Goal: Information Seeking & Learning: Learn about a topic

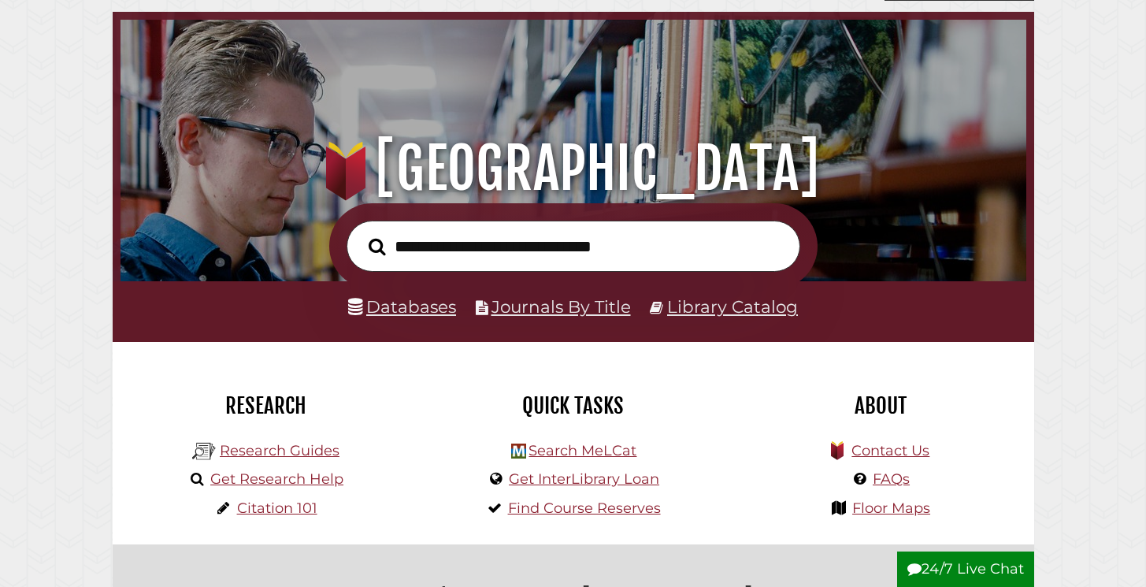
scroll to position [66, 0]
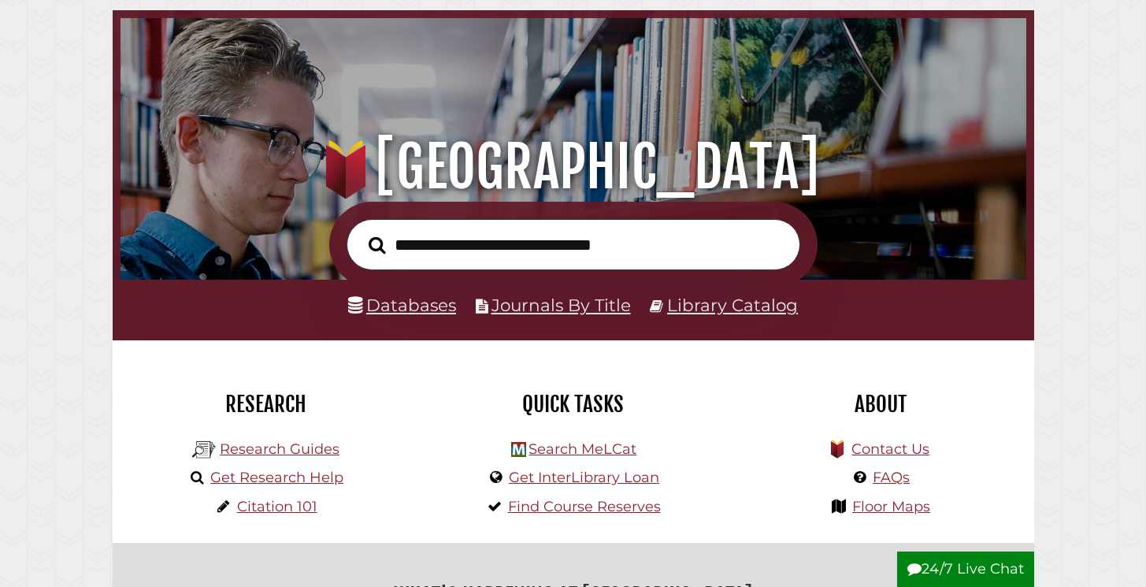
click at [437, 318] on li "Databases" at bounding box center [402, 306] width 108 height 30
click at [437, 312] on link "Databases" at bounding box center [402, 305] width 108 height 20
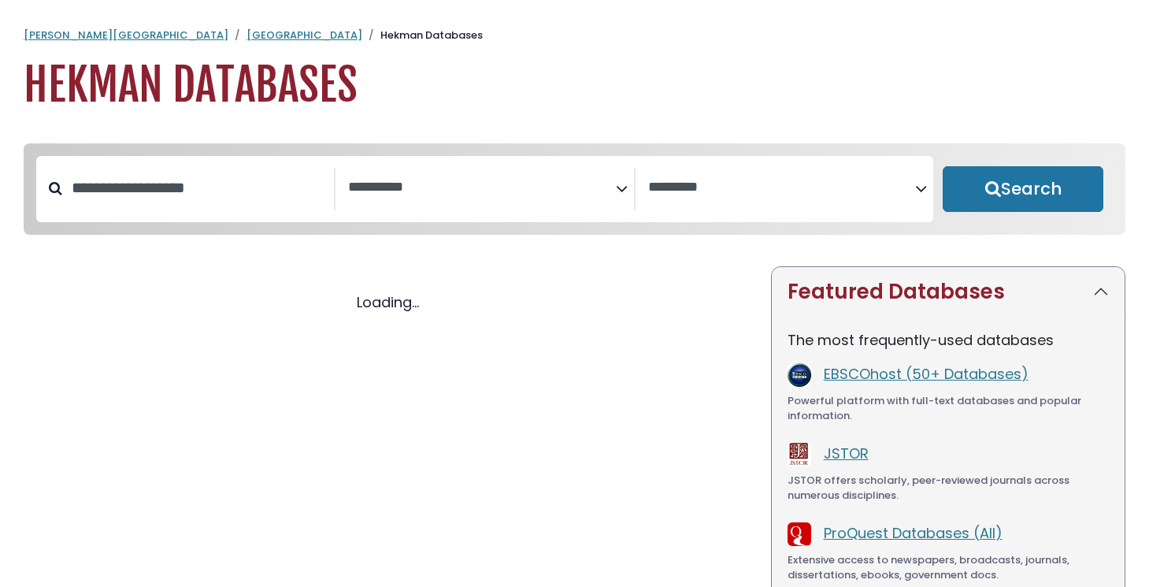
select select "Database Subject Filter"
select select "Database Vendors Filter"
select select "Database Subject Filter"
select select "Database Vendors Filter"
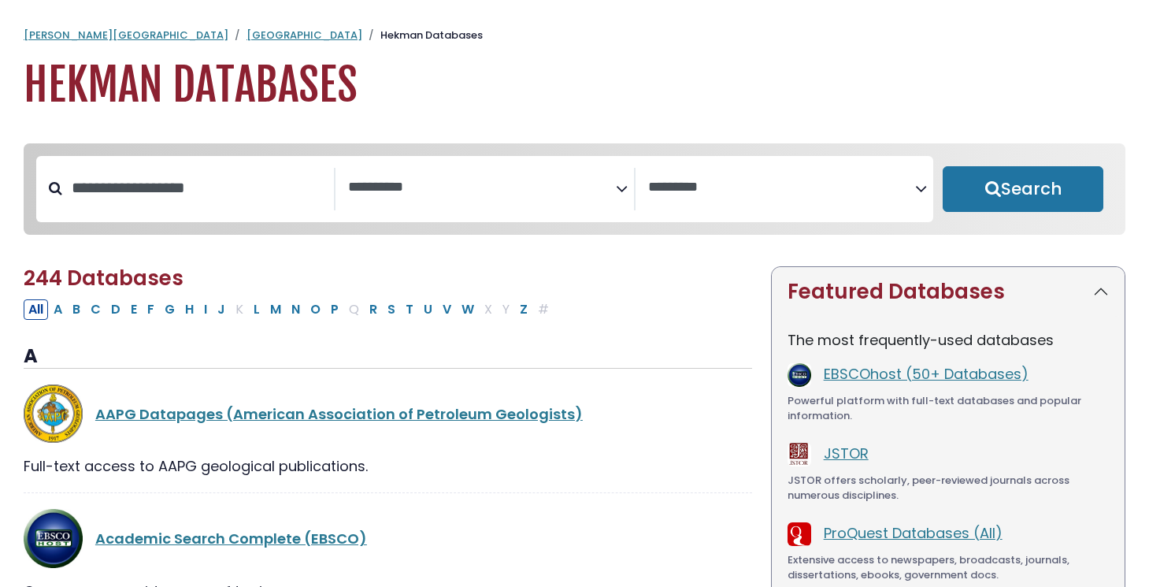
scroll to position [6, 0]
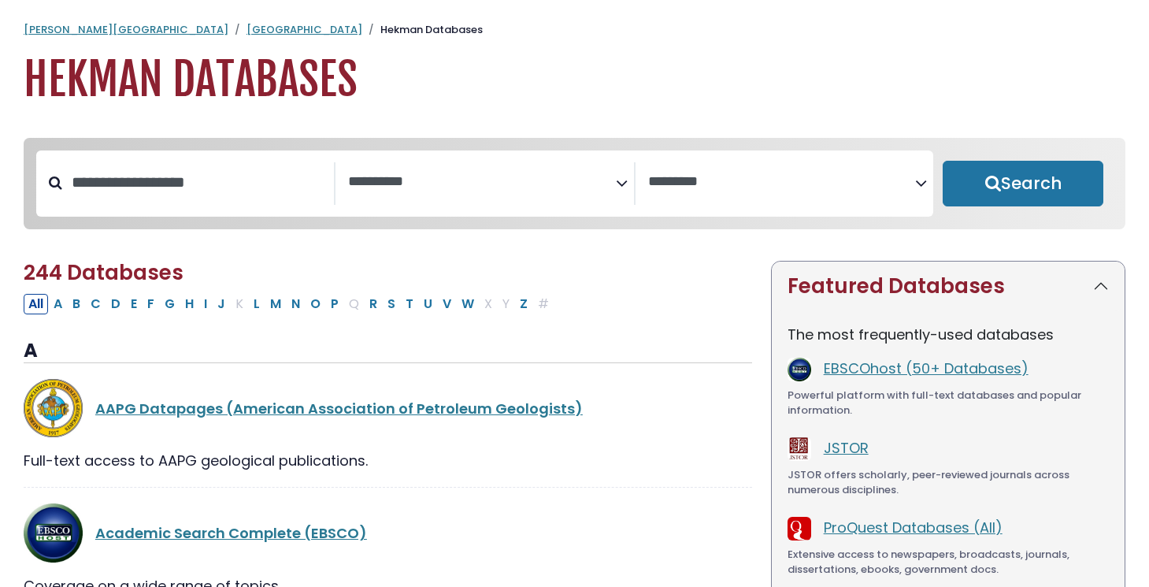
click at [569, 174] on textarea "Search" at bounding box center [481, 182] width 267 height 17
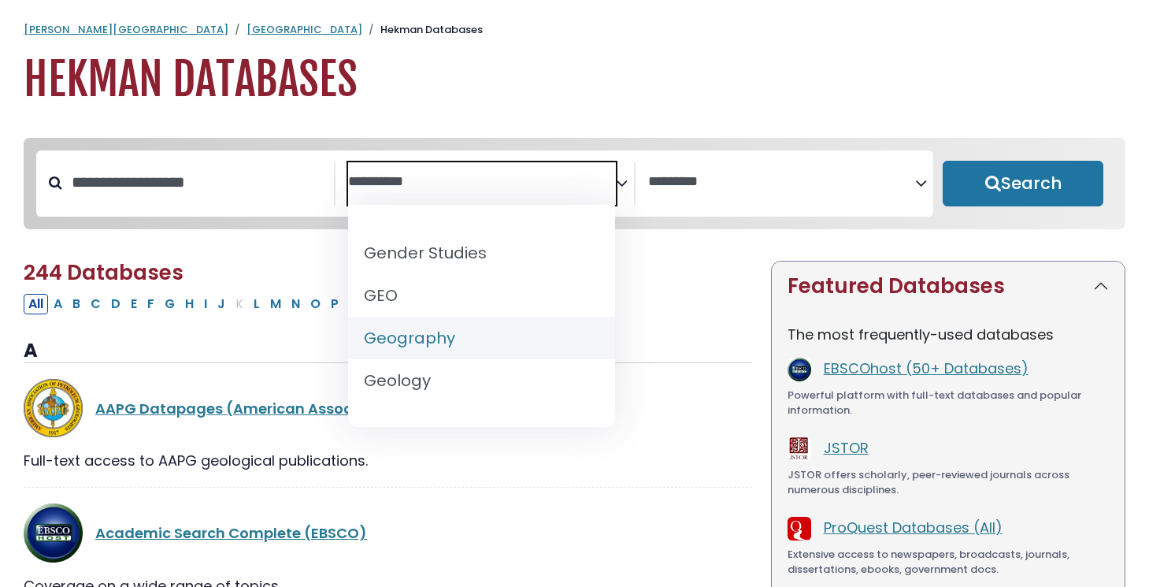
scroll to position [747, 0]
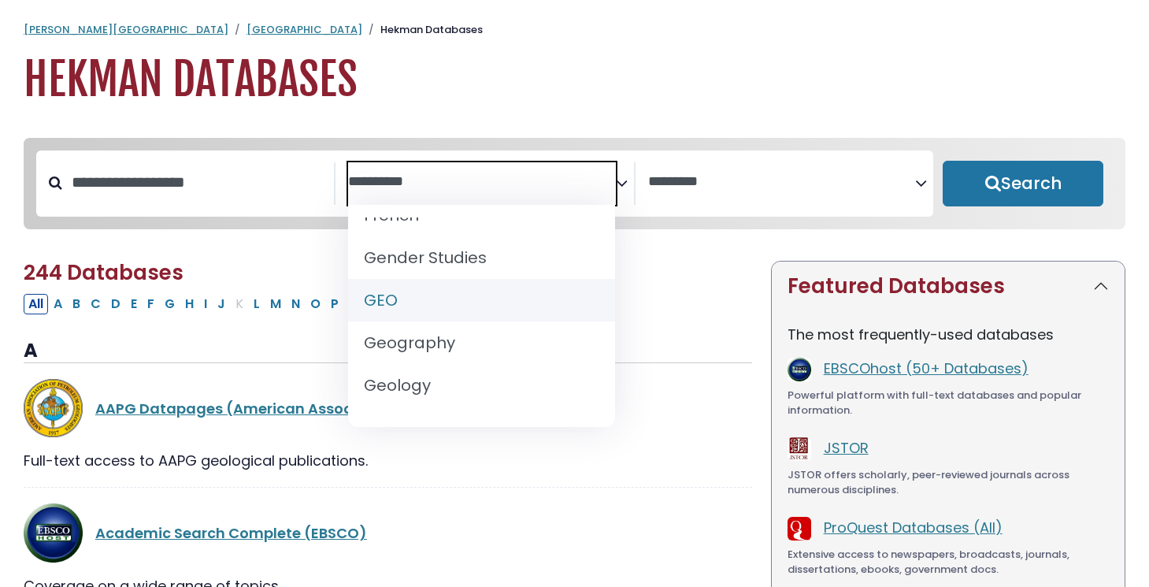
select select "*****"
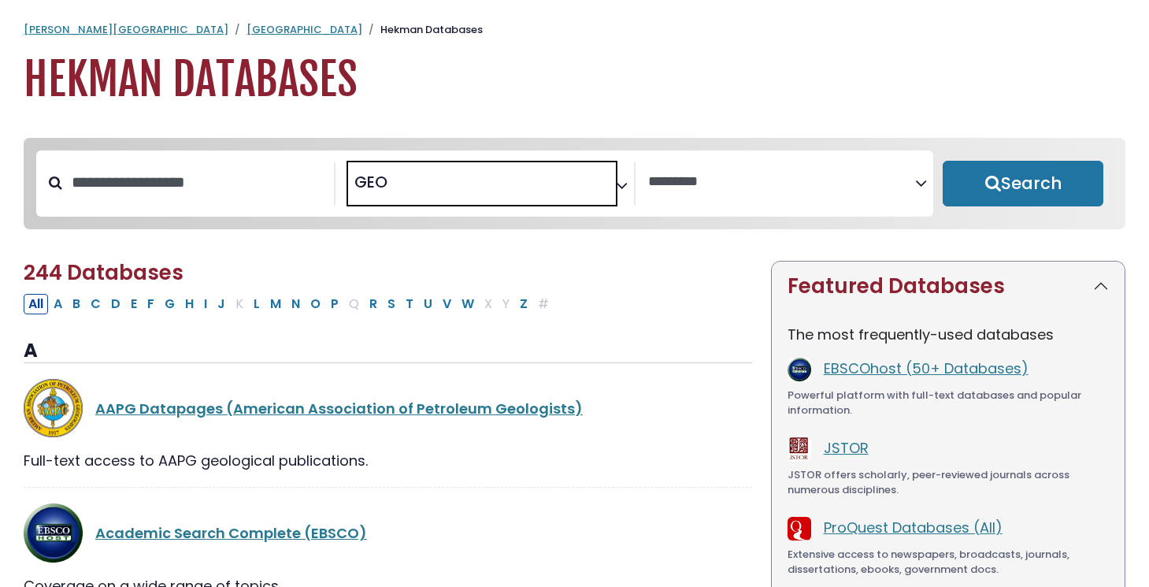
scroll to position [374, 0]
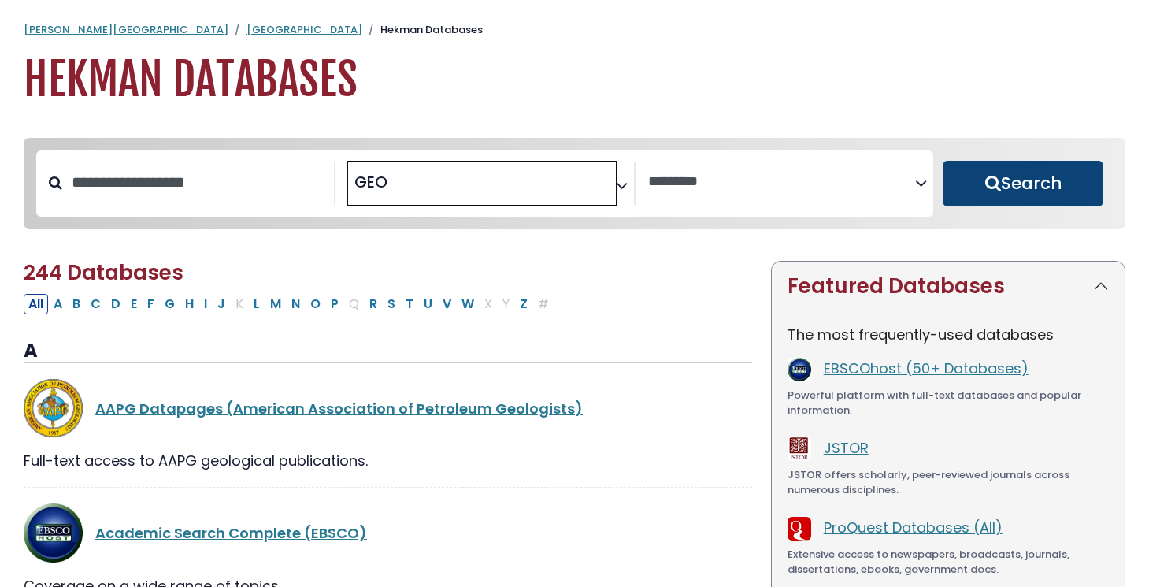
click at [978, 204] on button "Search" at bounding box center [1023, 184] width 161 height 46
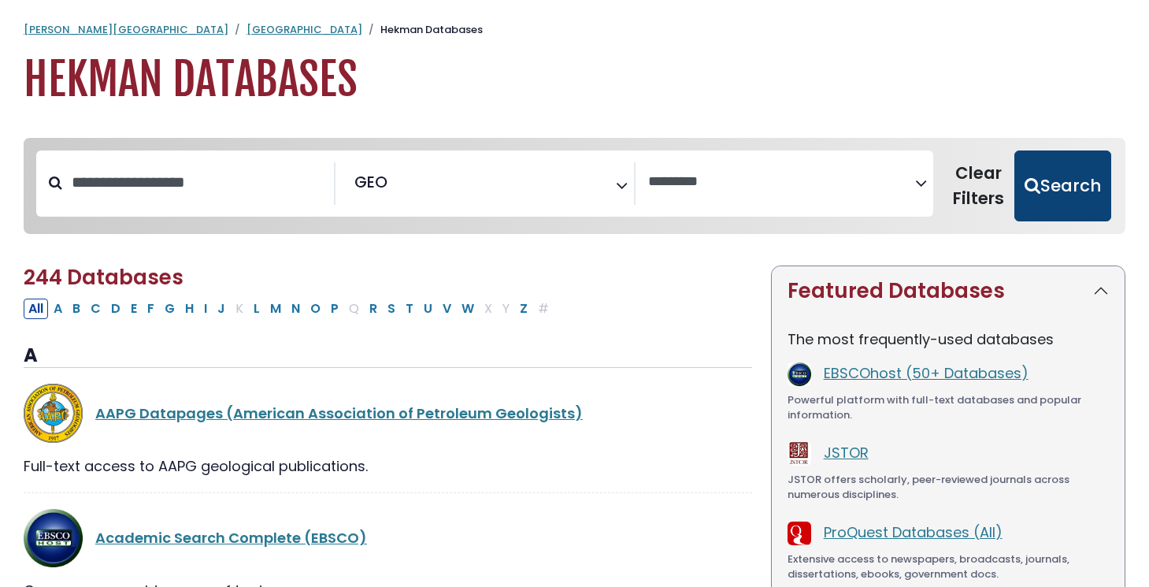
select select "Database Vendors Filter"
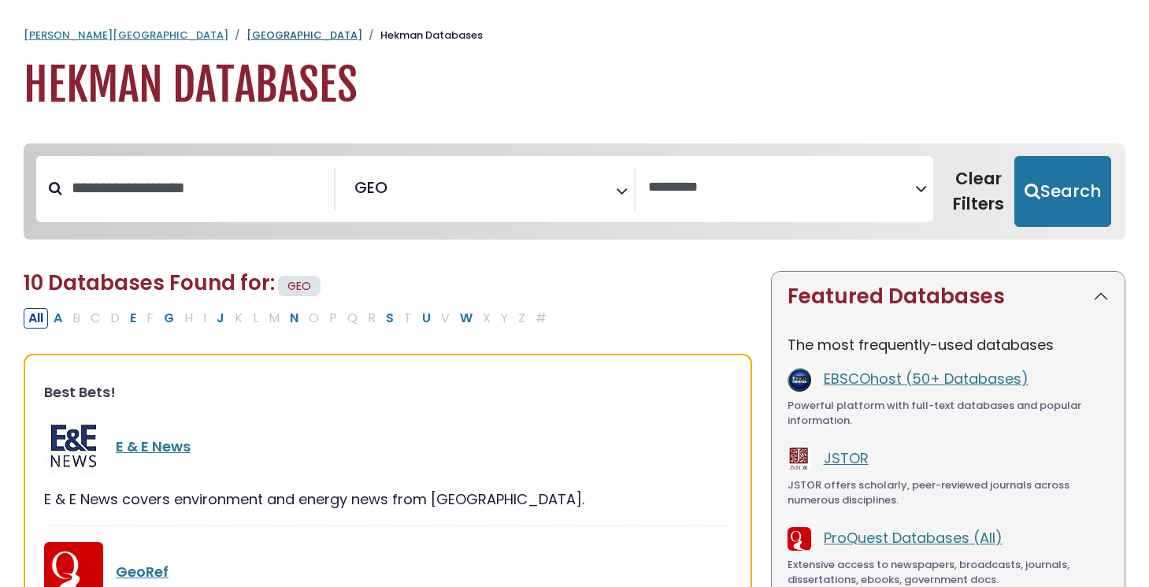
click at [247, 36] on link "[GEOGRAPHIC_DATA]" at bounding box center [305, 35] width 116 height 15
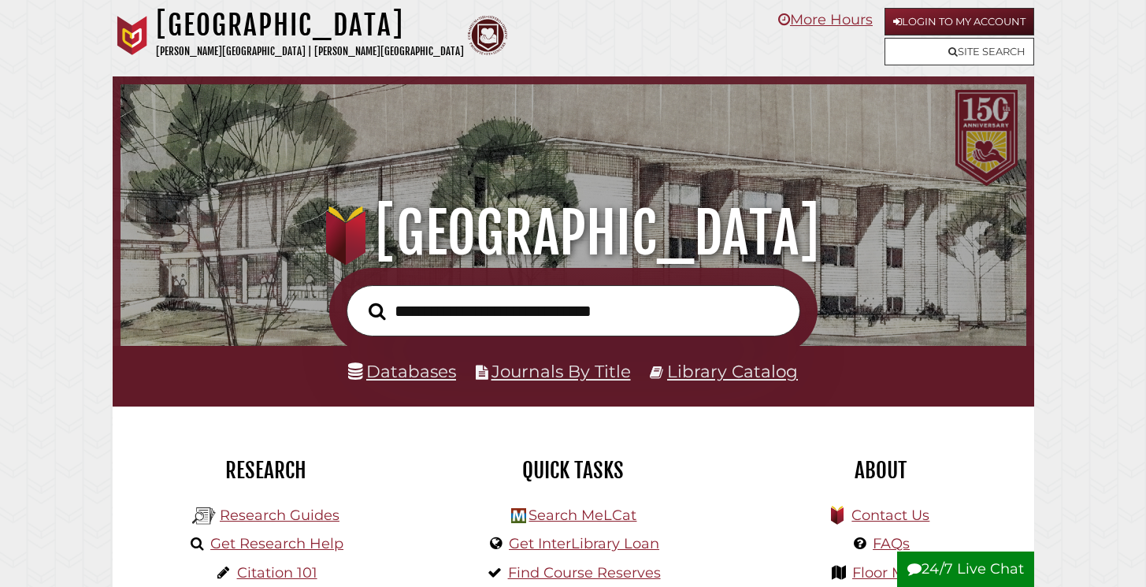
scroll to position [299, 898]
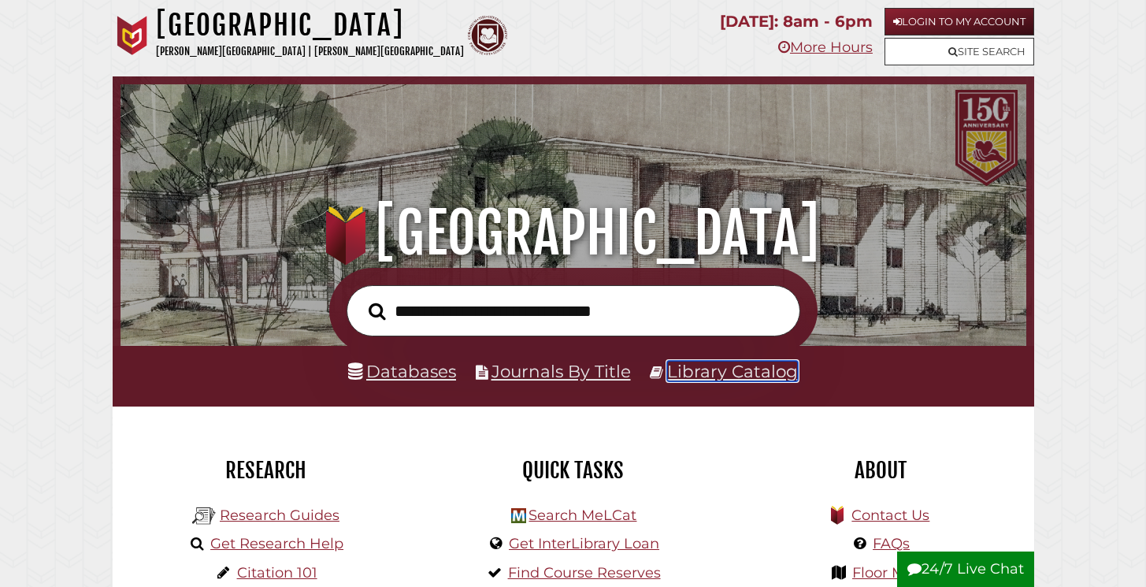
click at [687, 379] on link "Library Catalog" at bounding box center [732, 371] width 131 height 20
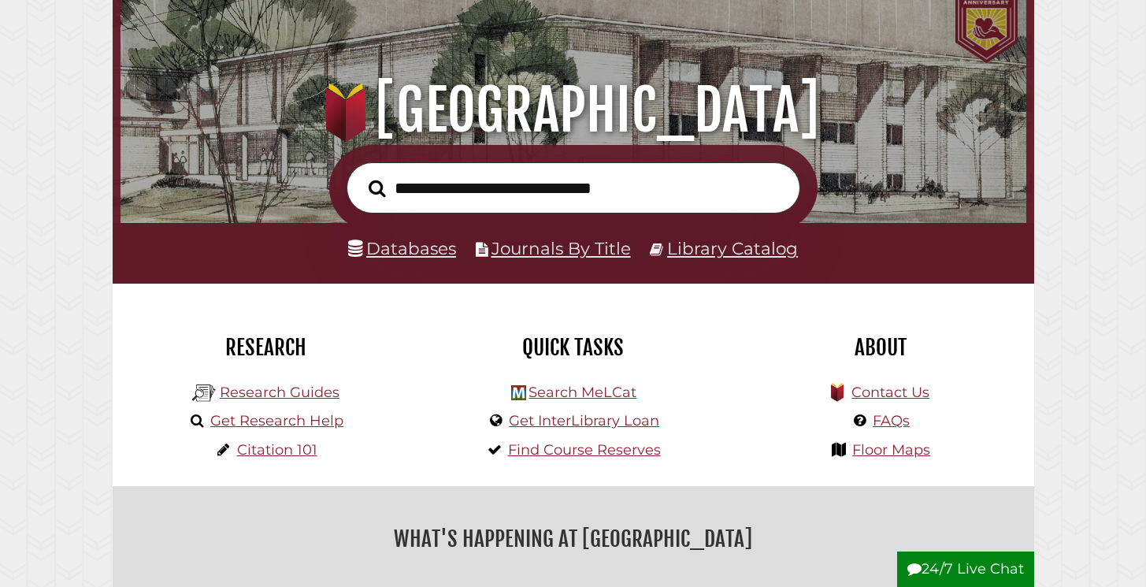
scroll to position [161, 0]
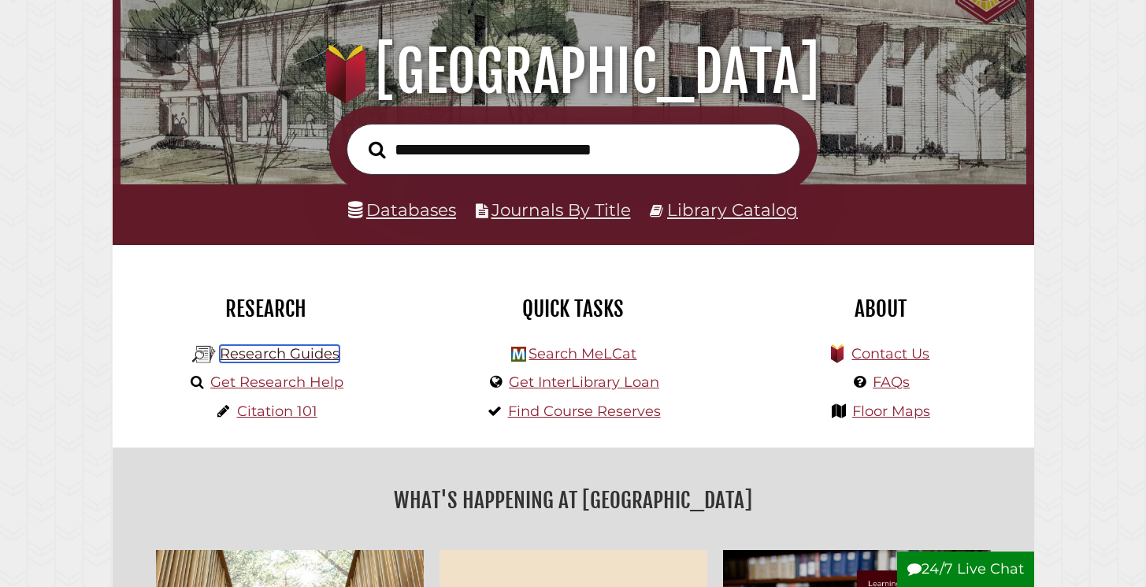
click at [313, 361] on link "Research Guides" at bounding box center [280, 353] width 120 height 17
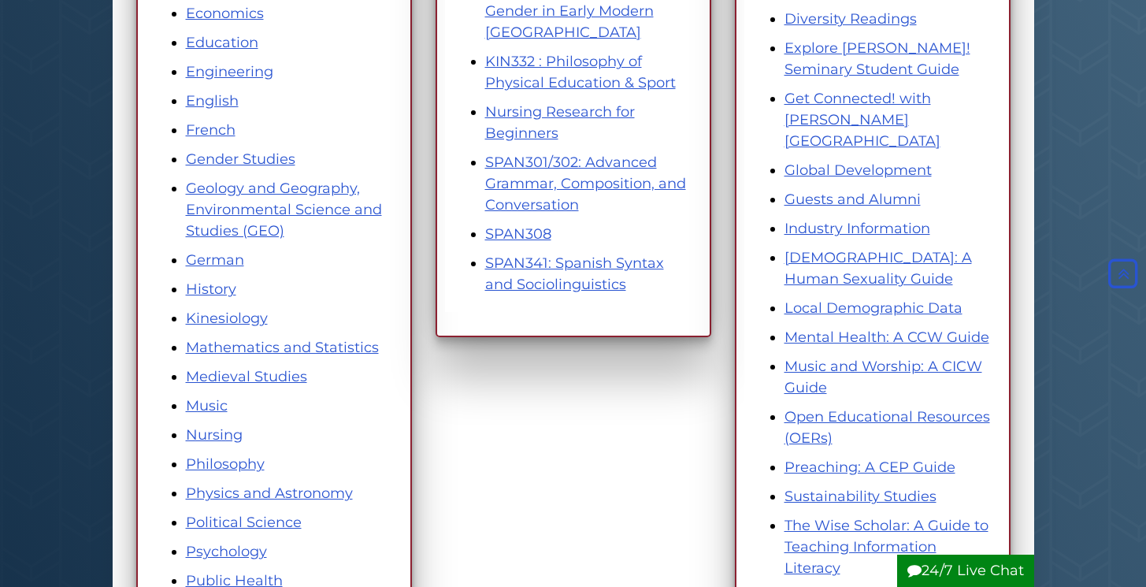
scroll to position [619, 0]
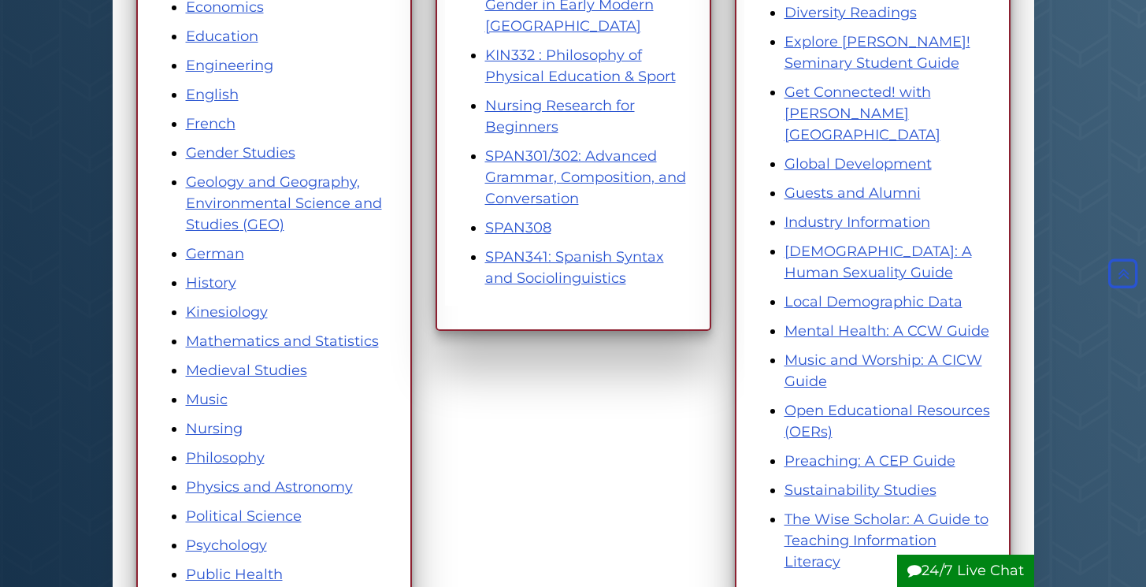
click at [275, 193] on li "Geology and Geography, Environmental Science and Studies (GEO)" at bounding box center [290, 204] width 208 height 64
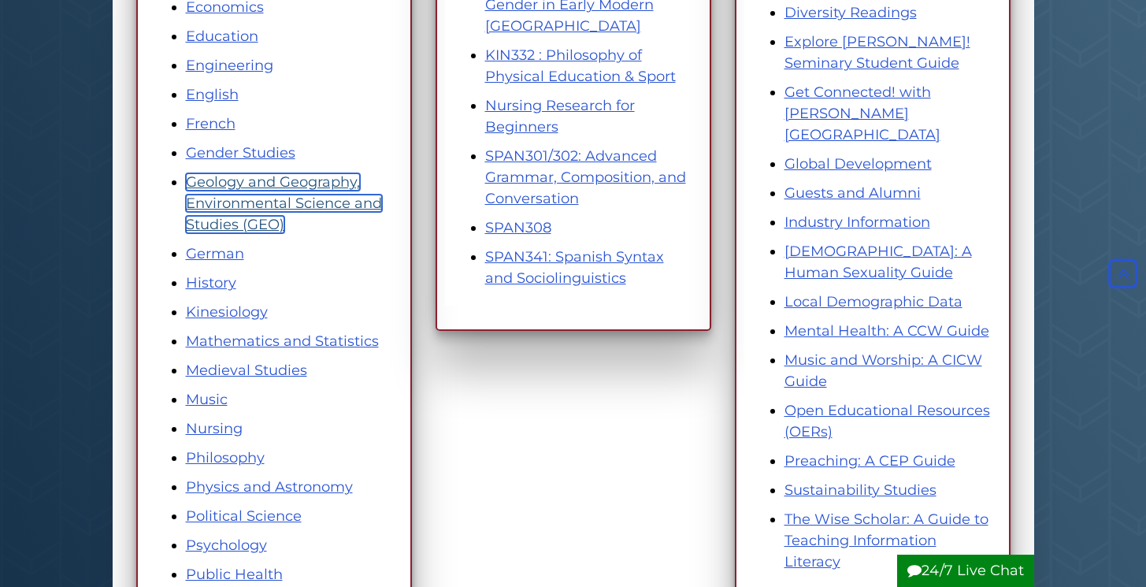
click at [273, 184] on link "Geology and Geography, Environmental Science and Studies (GEO)" at bounding box center [284, 203] width 196 height 60
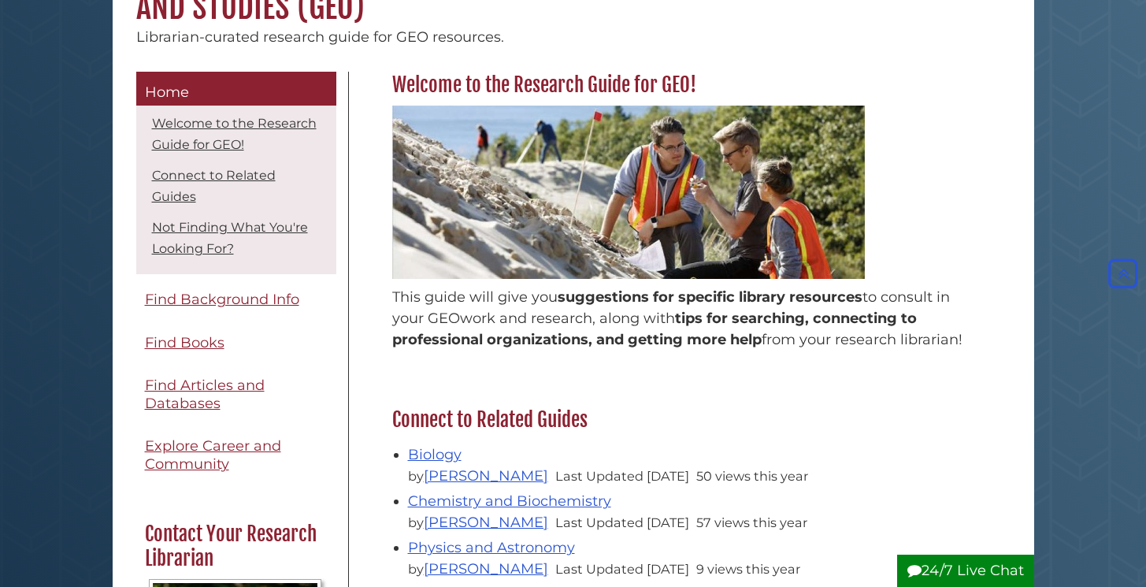
scroll to position [212, 0]
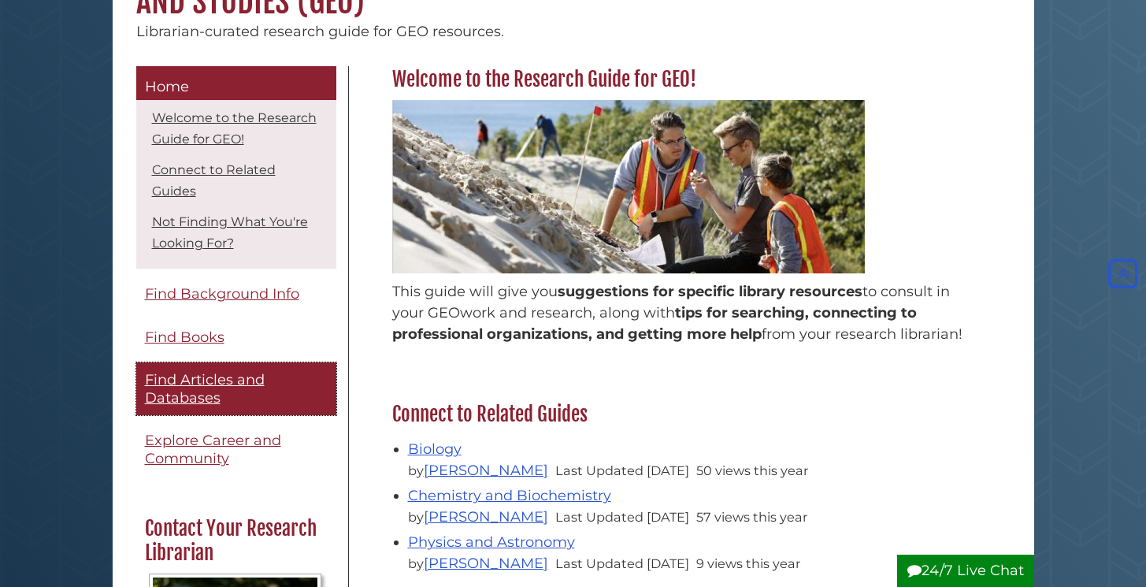
click at [183, 375] on span "Find Articles and Databases" at bounding box center [205, 388] width 120 height 35
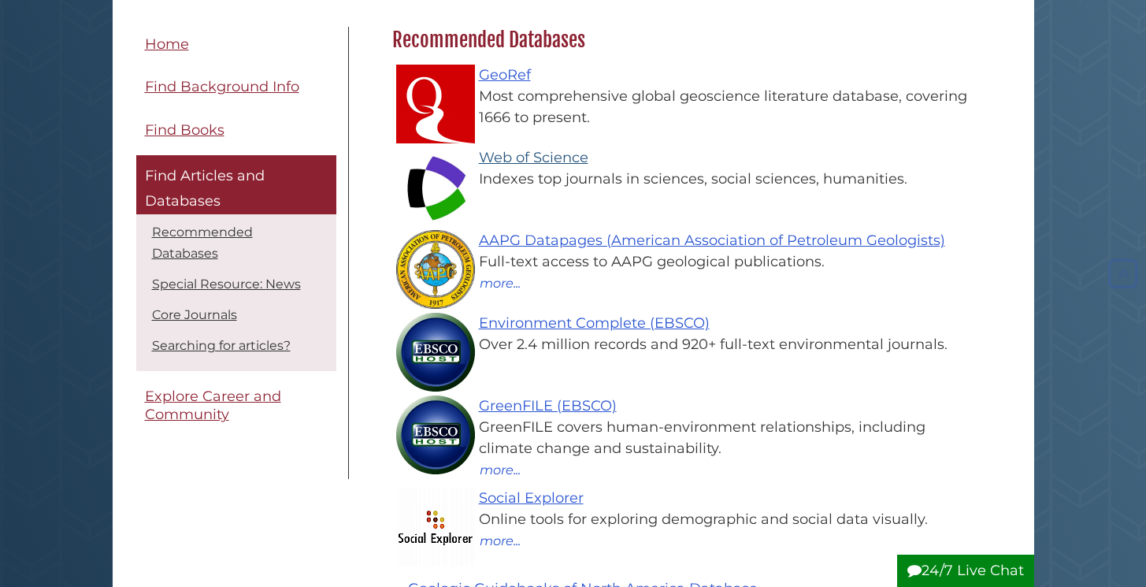
scroll to position [249, 0]
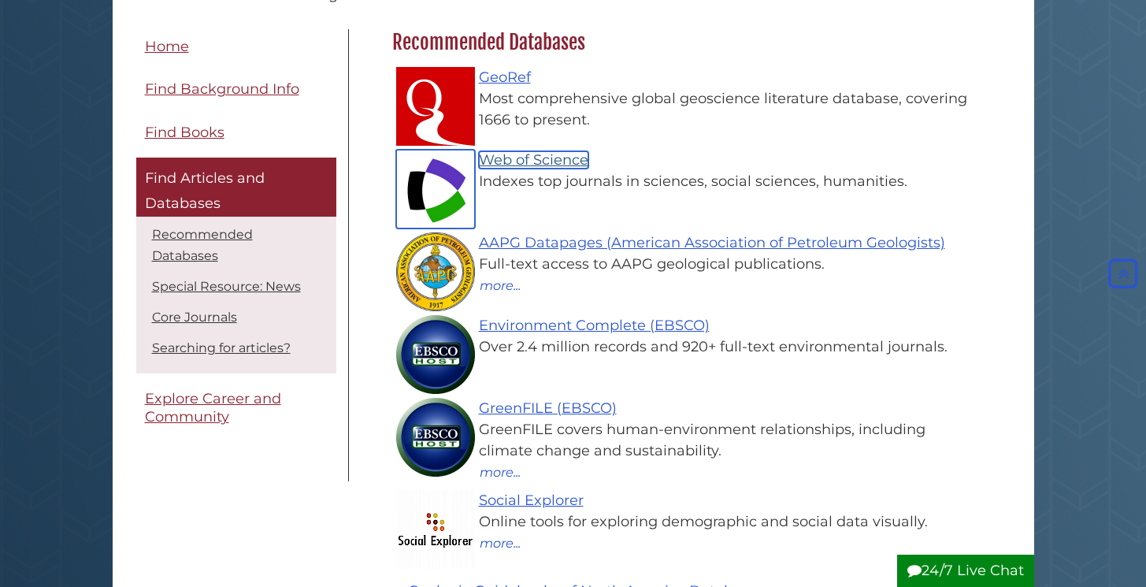
click at [540, 161] on link "Web of Science" at bounding box center [533, 159] width 109 height 17
